Goal: Check status

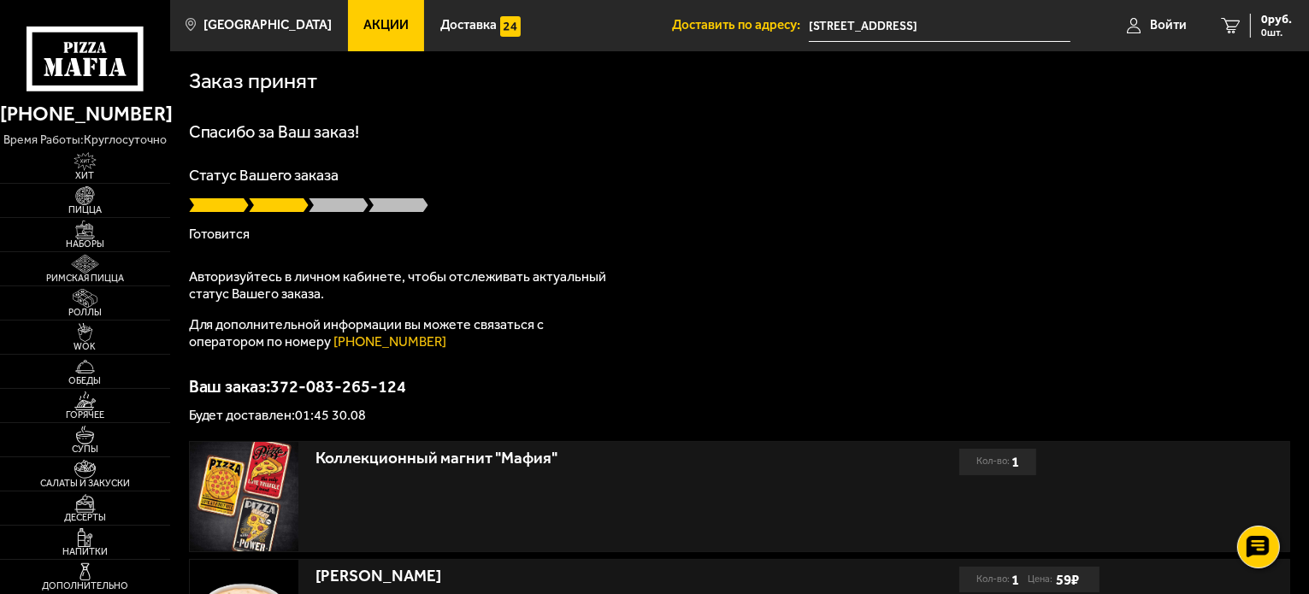
click at [524, 179] on p "Статус Вашего заказа" at bounding box center [740, 175] width 1102 height 15
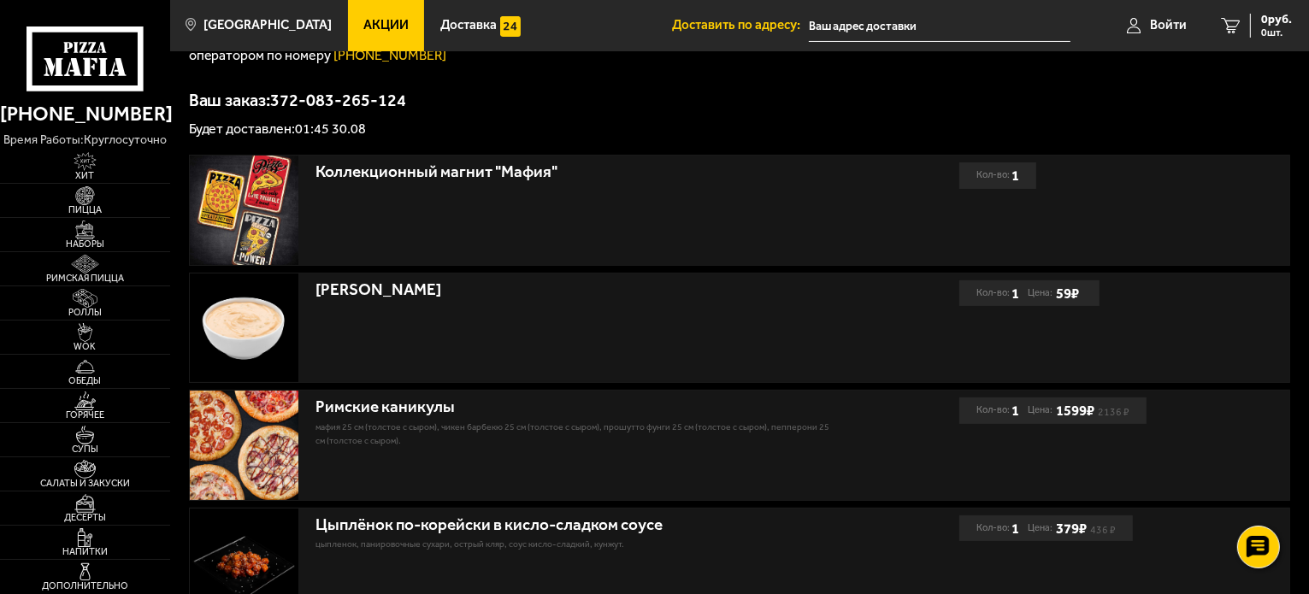
scroll to position [475, 0]
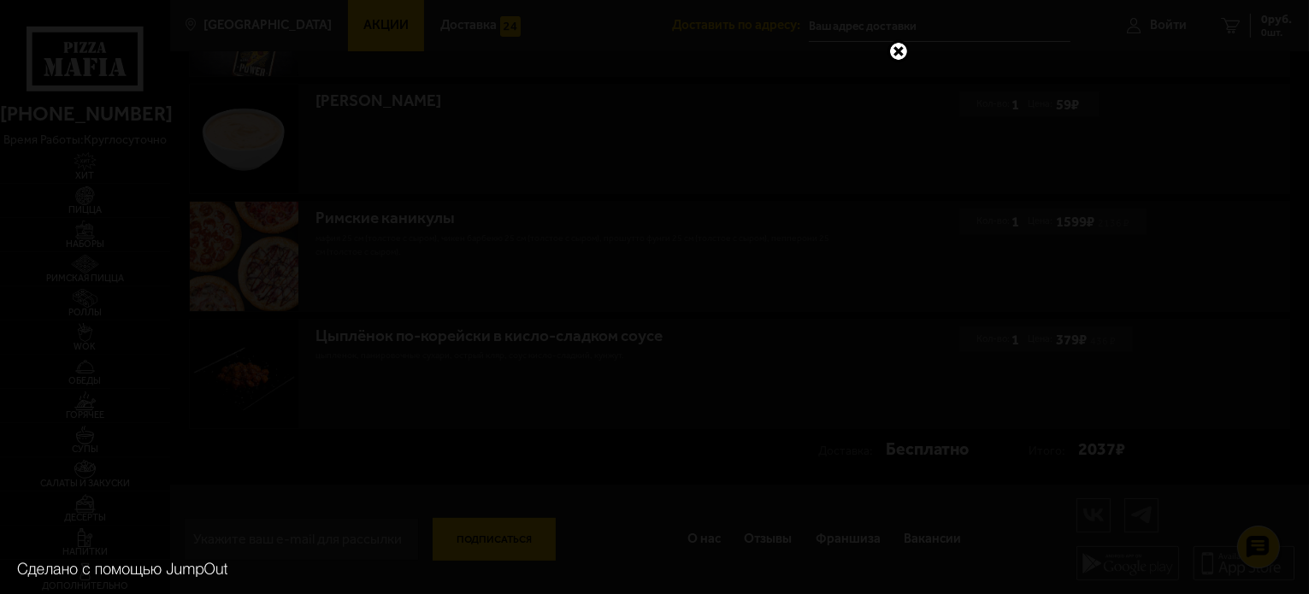
click at [897, 44] on link at bounding box center [898, 51] width 22 height 22
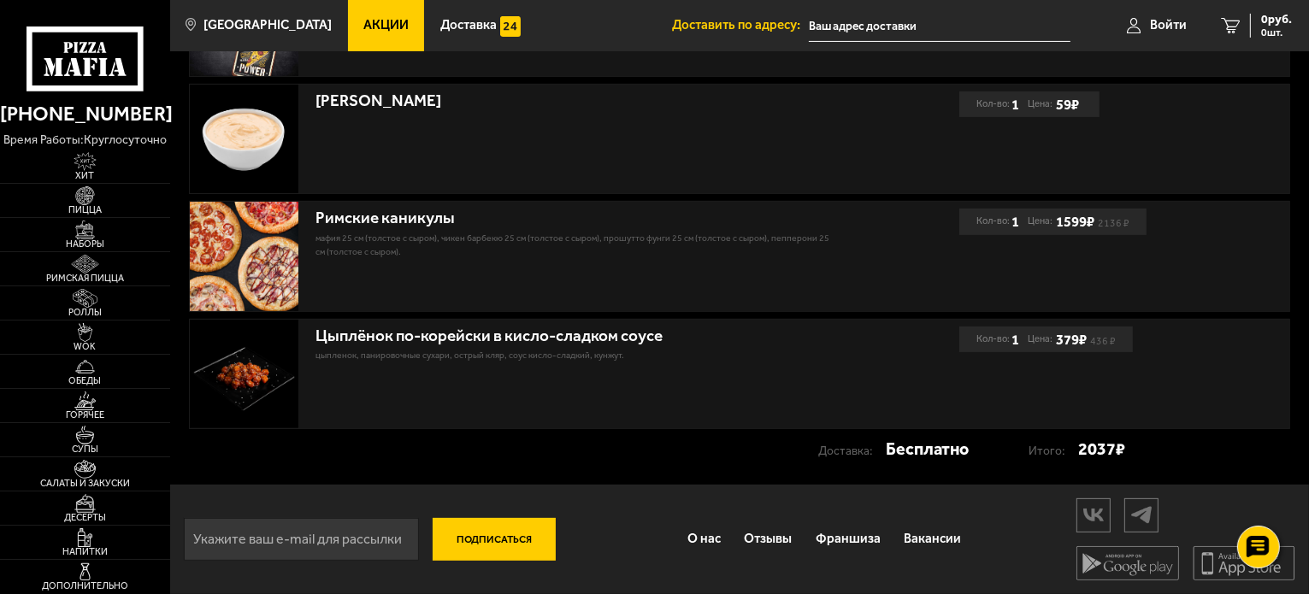
scroll to position [0, 0]
